Goal: Transaction & Acquisition: Purchase product/service

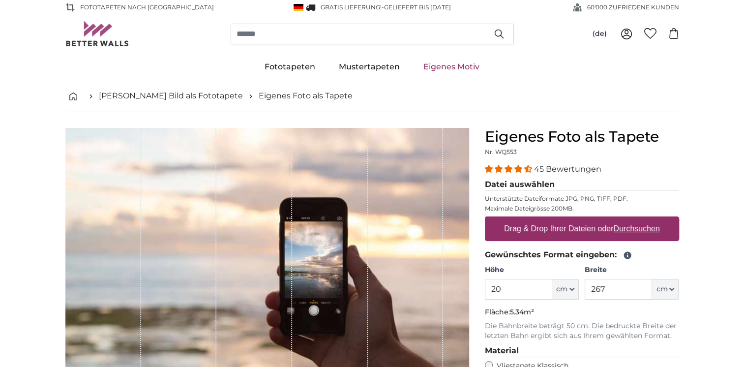
type input "2"
type input "120"
drag, startPoint x: 615, startPoint y: 290, endPoint x: 588, endPoint y: 292, distance: 27.1
click at [588, 292] on input "267" at bounding box center [618, 289] width 67 height 21
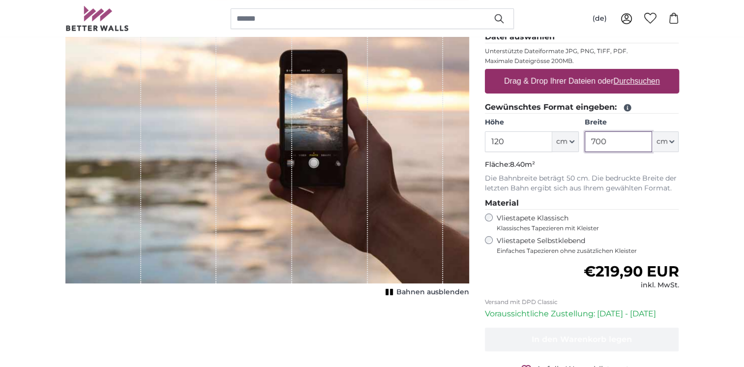
scroll to position [98, 0]
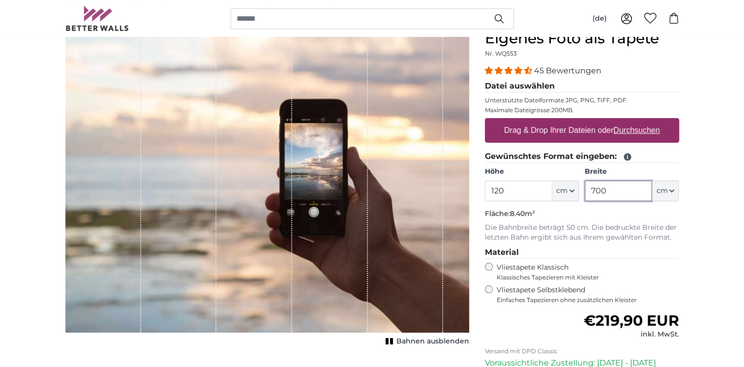
type input "700"
click at [643, 130] on u "Durchsuchen" at bounding box center [636, 130] width 46 height 8
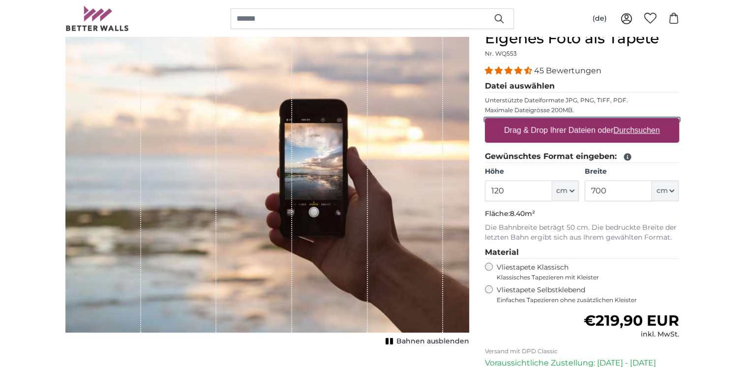
click at [643, 121] on input "Drag & Drop Ihrer Dateien oder Durchsuchen" at bounding box center [582, 119] width 194 height 3
type input "**********"
